Goal: Transaction & Acquisition: Subscribe to service/newsletter

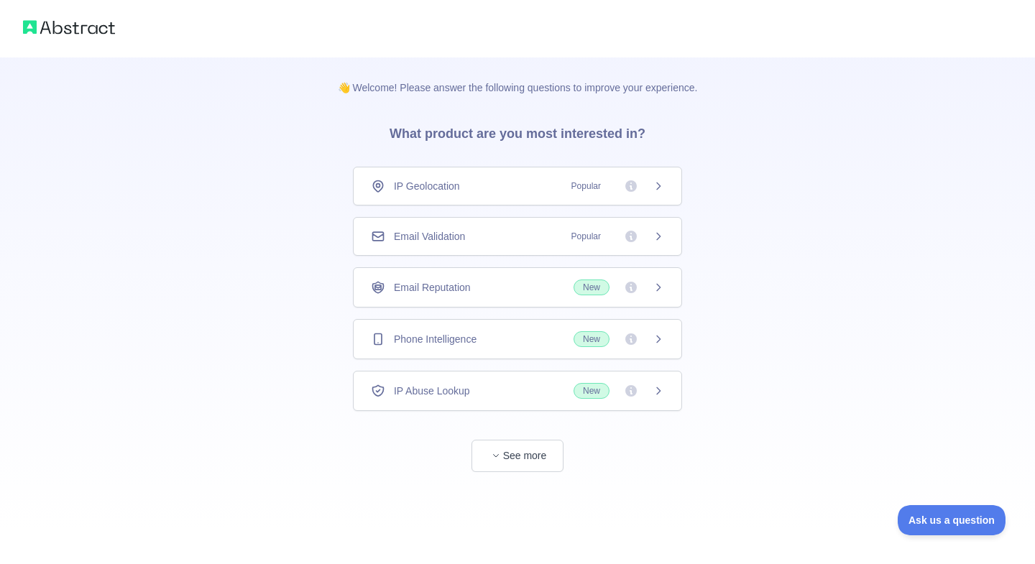
click at [578, 188] on span "Popular" at bounding box center [586, 186] width 47 height 14
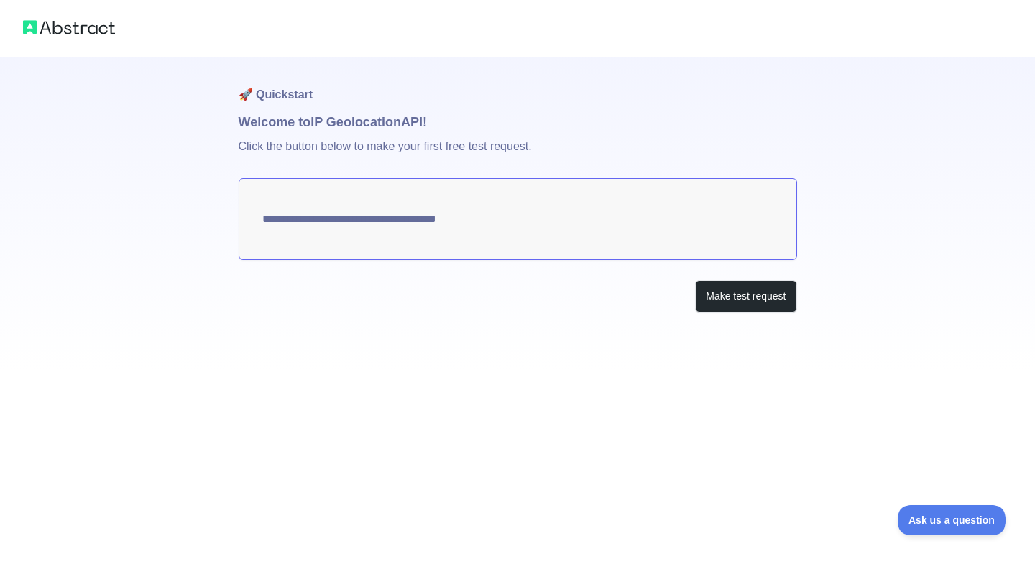
type textarea "**********"
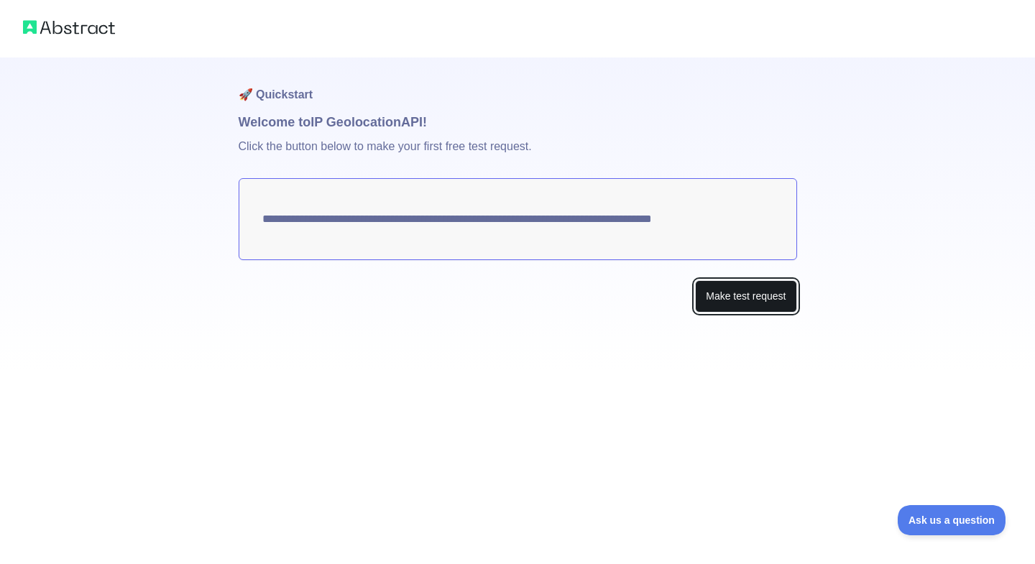
click at [751, 308] on button "Make test request" at bounding box center [745, 296] width 101 height 32
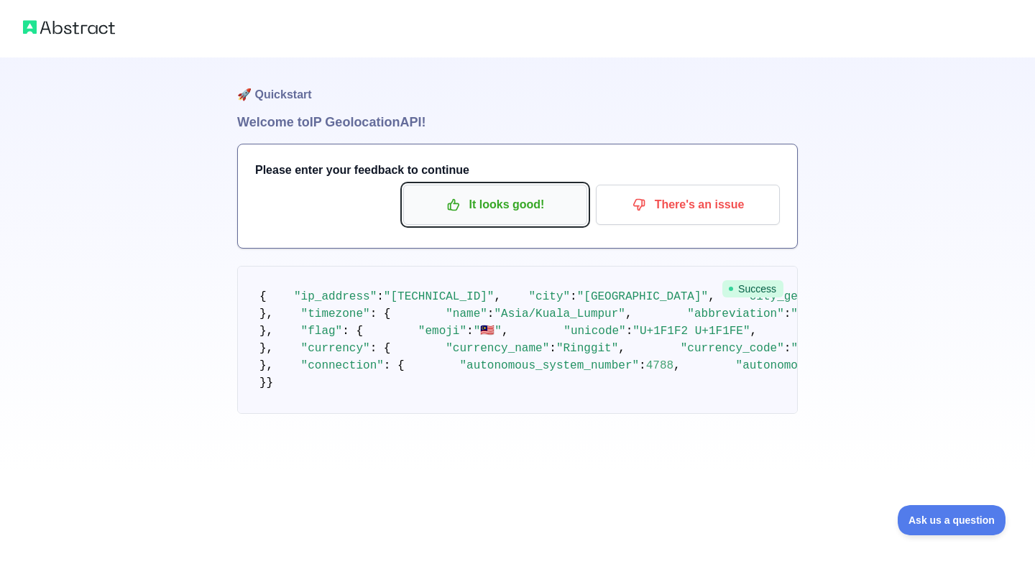
click at [557, 207] on p "It looks good!" at bounding box center [495, 205] width 162 height 24
